Goal: Information Seeking & Learning: Learn about a topic

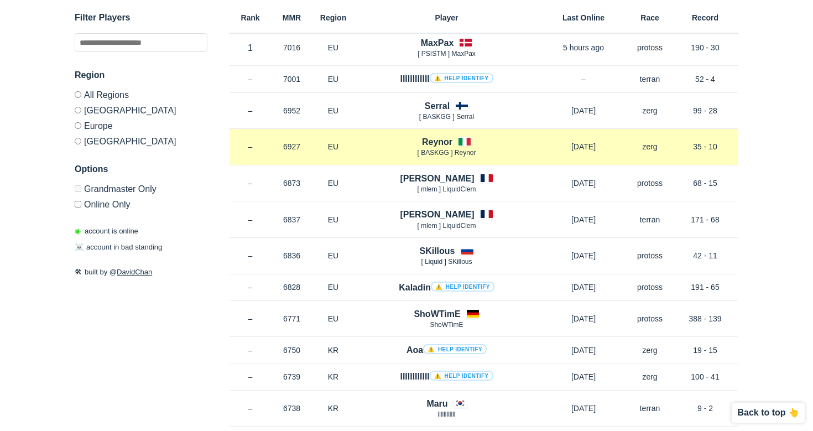
scroll to position [51, 0]
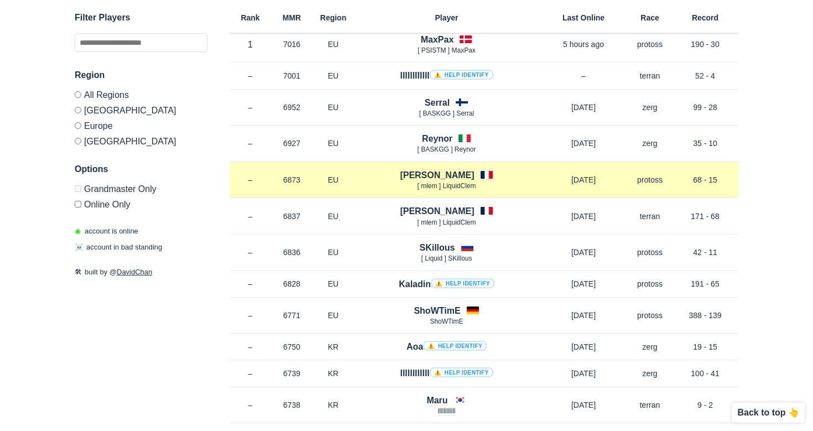
click at [644, 176] on p "protoss" at bounding box center [650, 179] width 44 height 11
click at [648, 176] on p "protoss" at bounding box center [650, 179] width 44 height 11
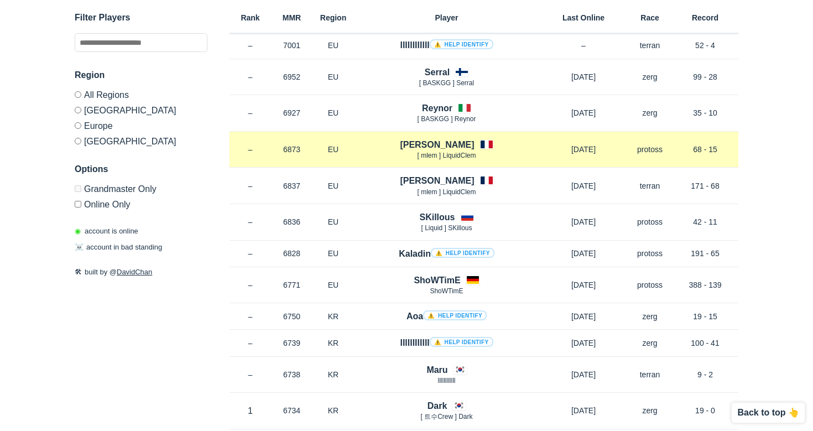
scroll to position [82, 0]
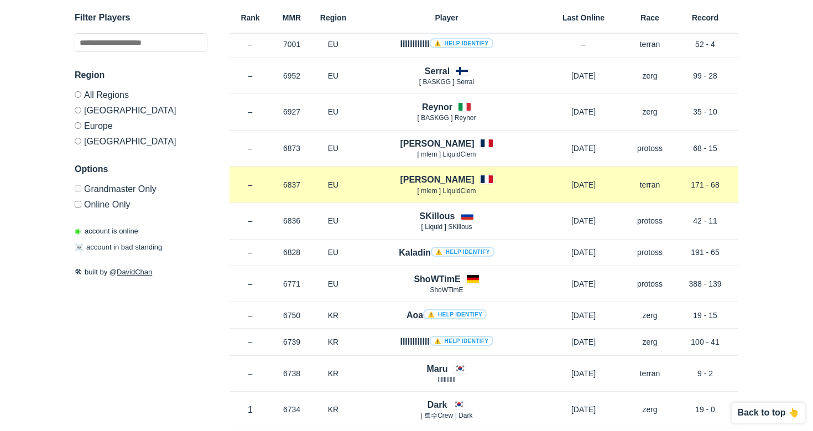
click at [646, 182] on p "terran" at bounding box center [650, 184] width 44 height 11
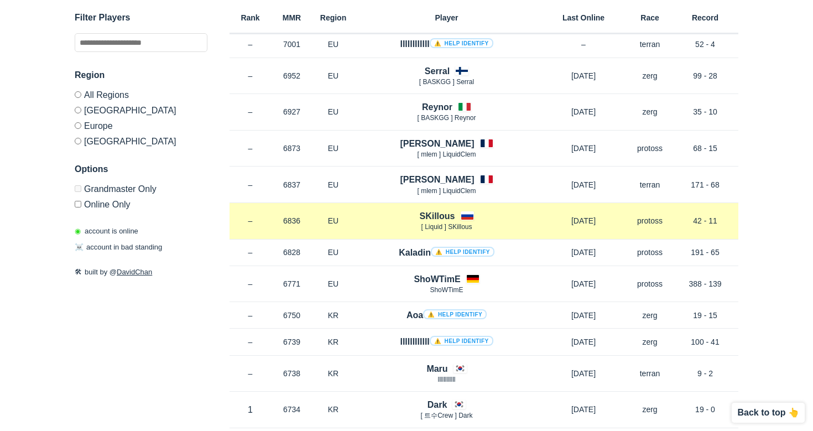
click at [646, 217] on p "protoss" at bounding box center [650, 220] width 44 height 11
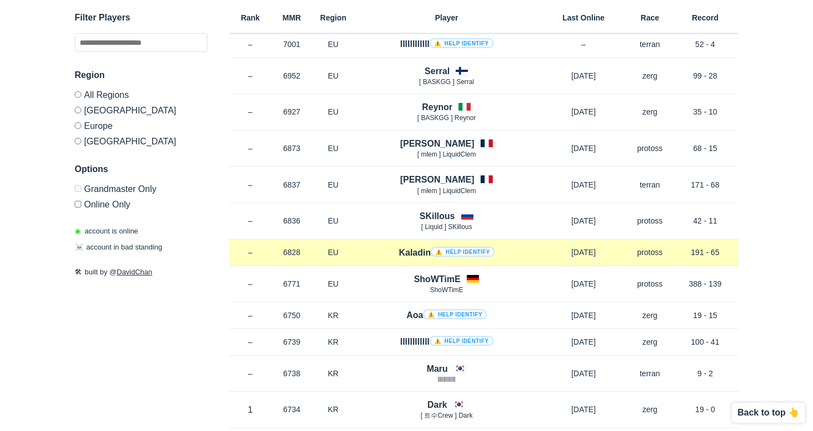
click at [656, 255] on p "protoss" at bounding box center [650, 252] width 44 height 11
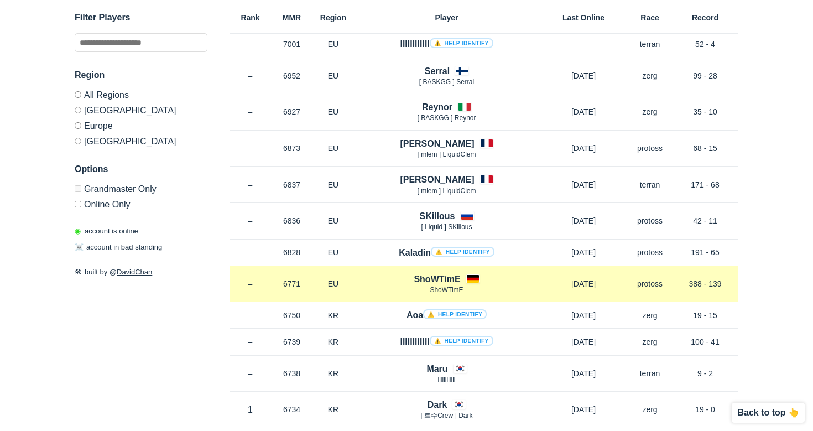
click at [657, 278] on p "protoss" at bounding box center [650, 283] width 44 height 11
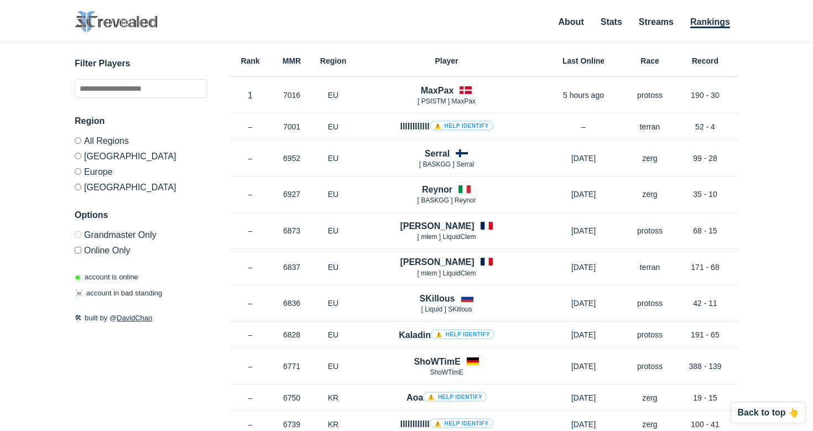
scroll to position [0, 0]
